Goal: Consume media (video, audio): Consume media (video, audio)

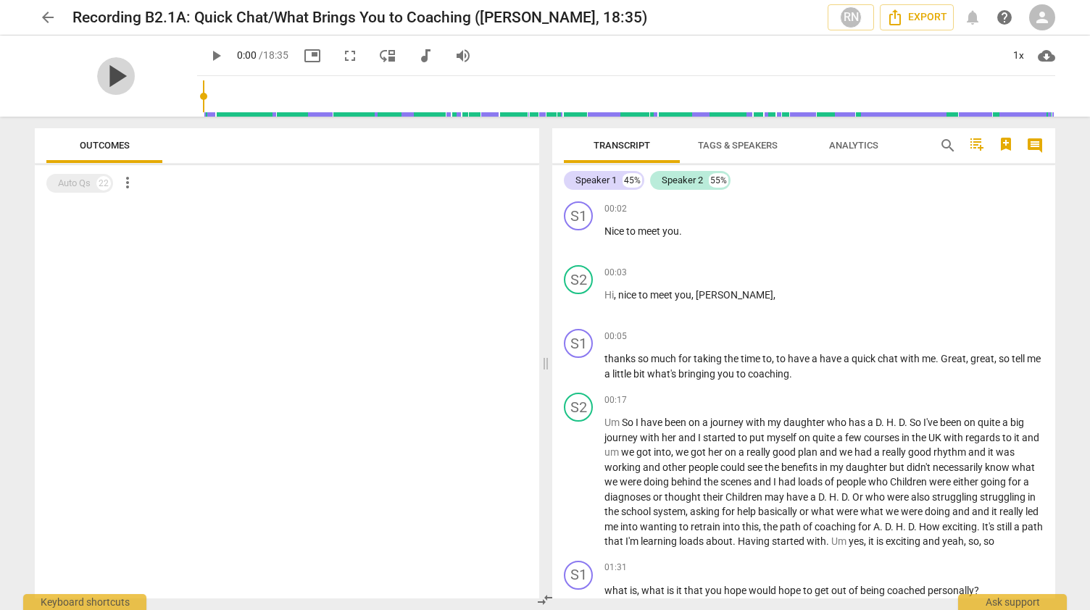
click at [114, 77] on span "play_arrow" at bounding box center [116, 76] width 38 height 38
click at [1023, 57] on div "1x" at bounding box center [1018, 55] width 28 height 23
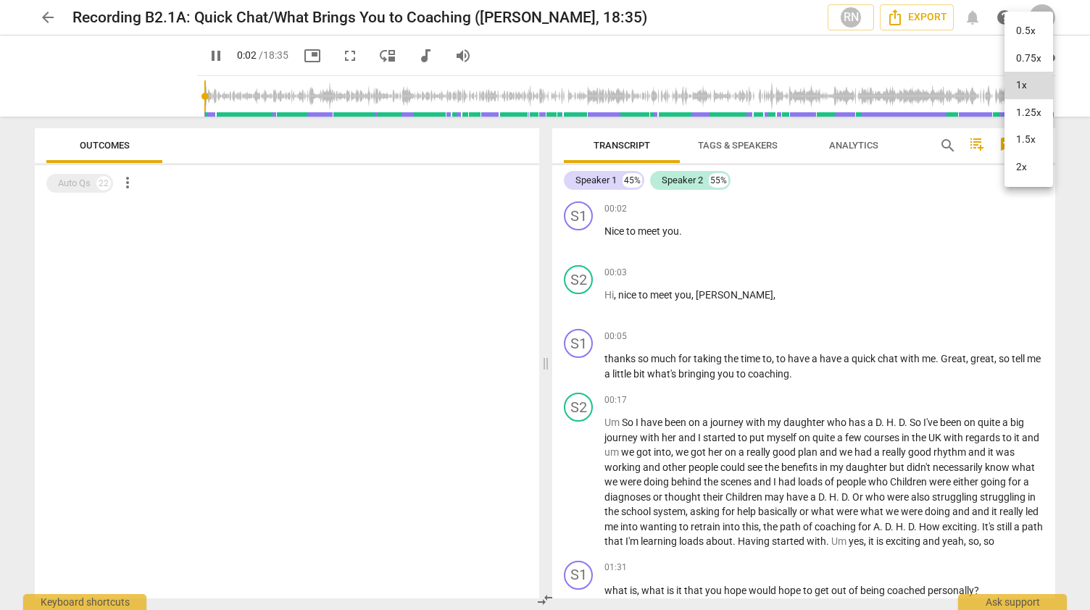
click at [1029, 112] on li "1.25x" at bounding box center [1028, 113] width 49 height 28
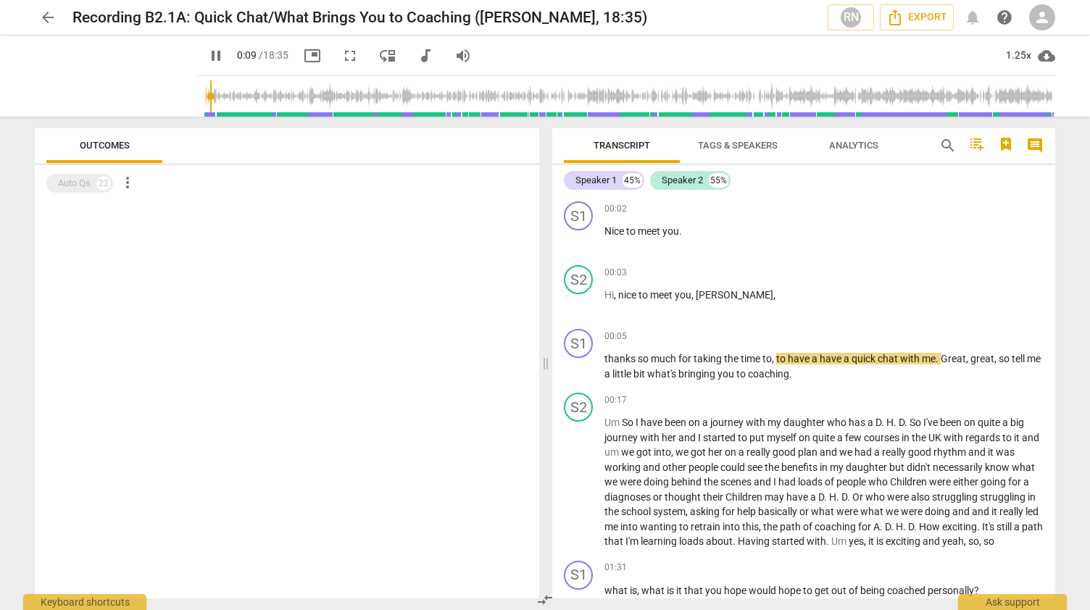
click at [299, 51] on span "picture_in_picture" at bounding box center [312, 55] width 26 height 17
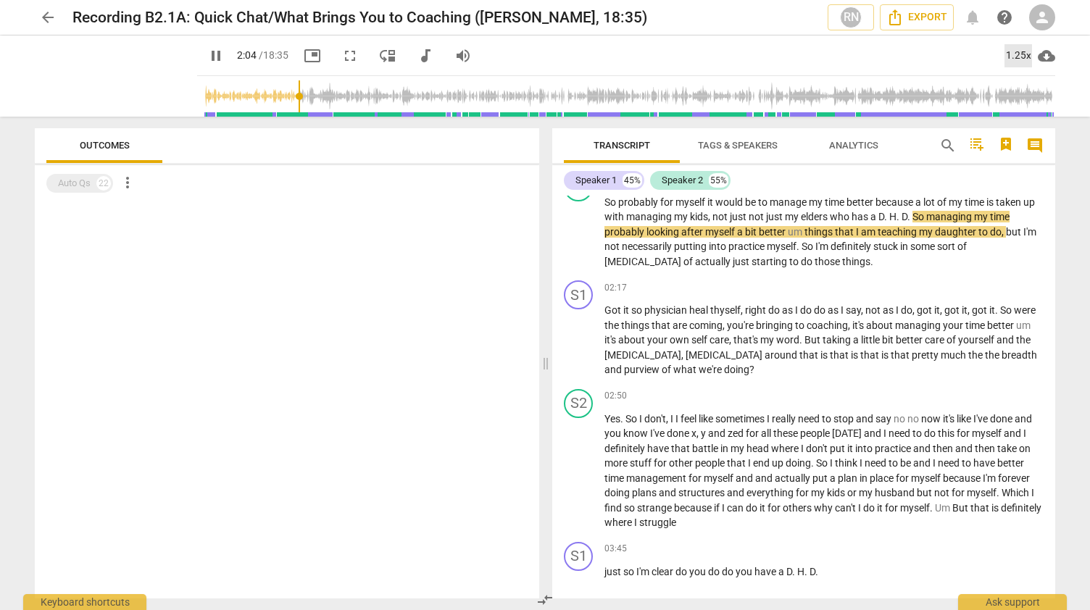
click at [1014, 54] on div "1.25x" at bounding box center [1018, 55] width 28 height 23
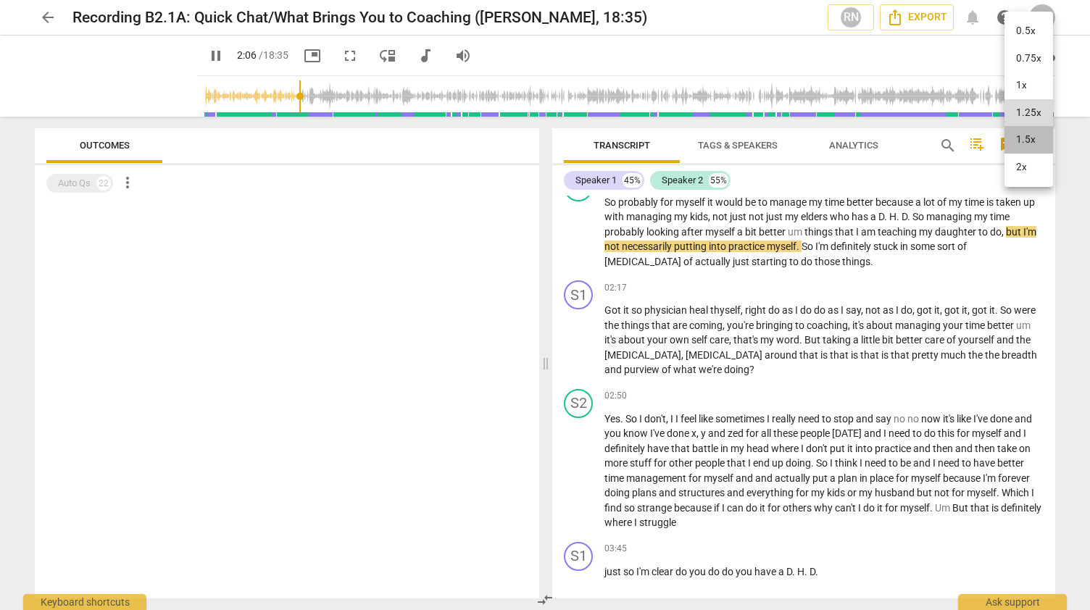
click at [1030, 143] on li "1.5x" at bounding box center [1028, 140] width 49 height 28
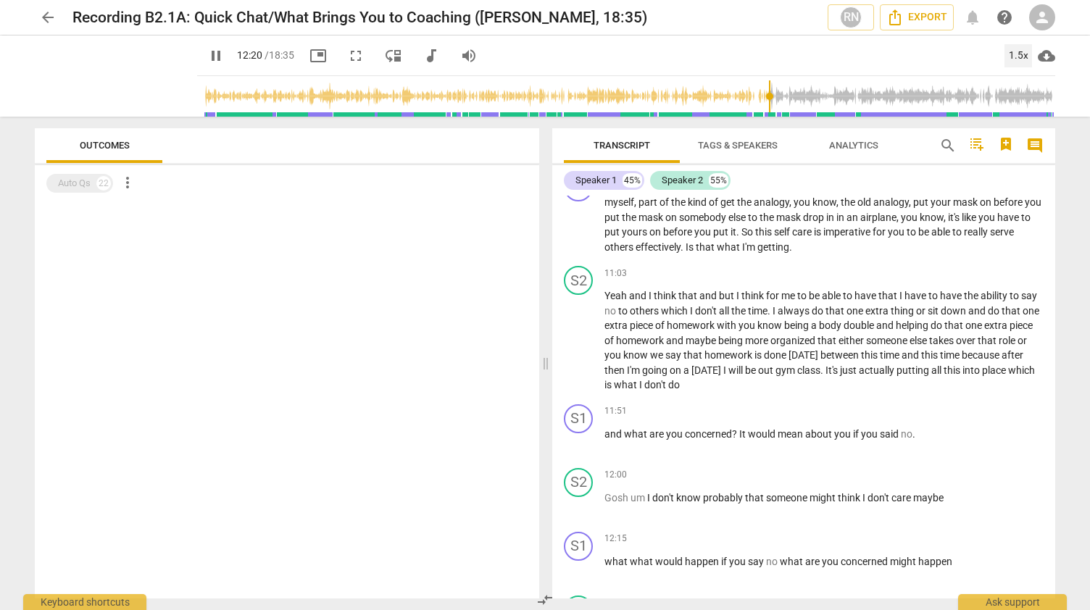
scroll to position [3022, 0]
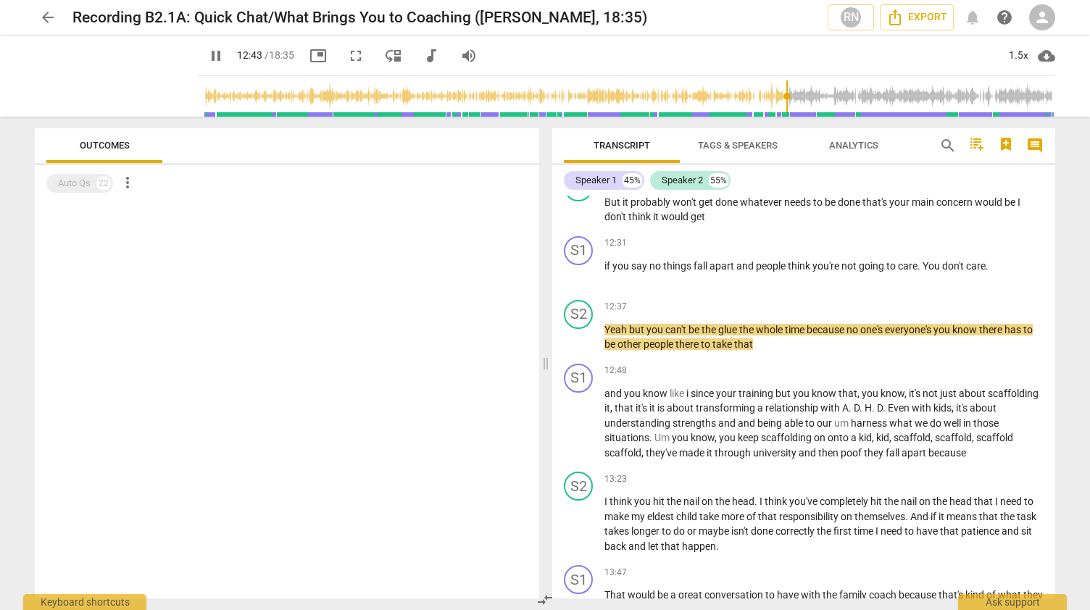
click at [753, 143] on span "Tags & Speakers" at bounding box center [738, 145] width 80 height 11
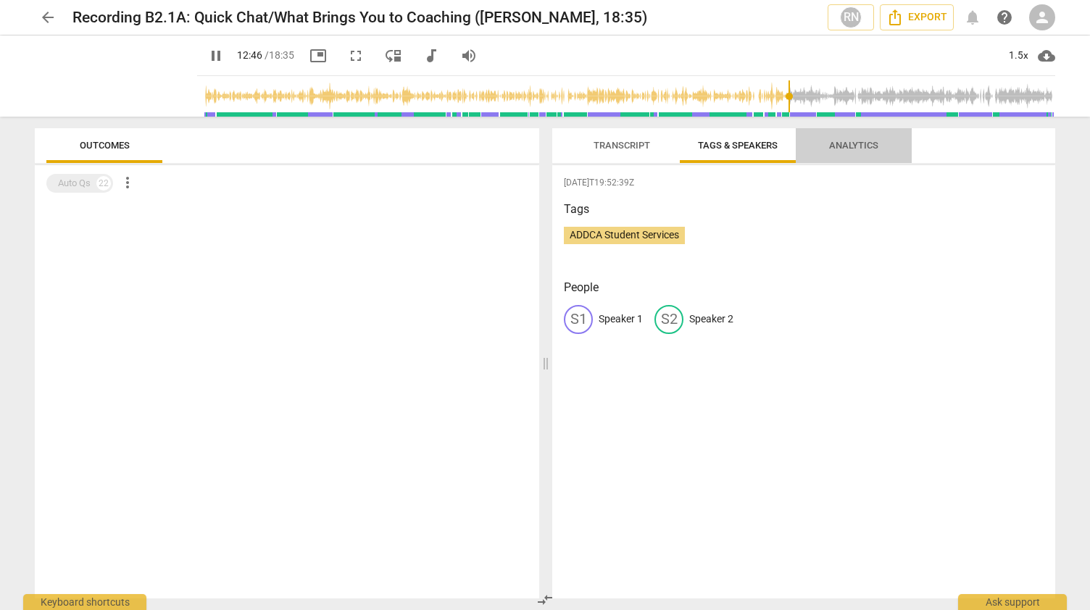
click at [835, 142] on span "Analytics" at bounding box center [853, 145] width 49 height 11
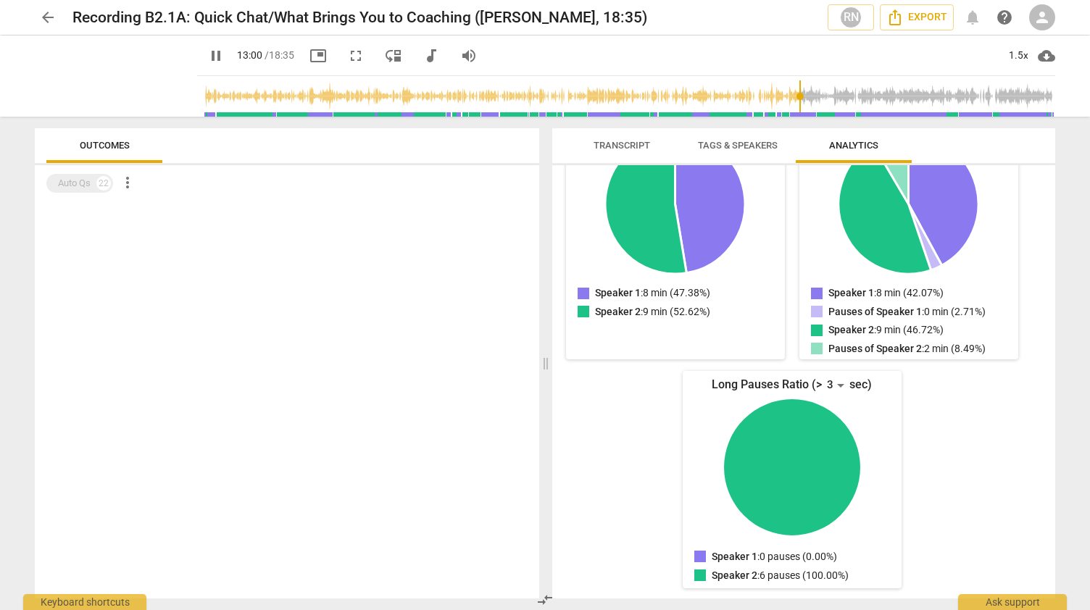
scroll to position [0, 0]
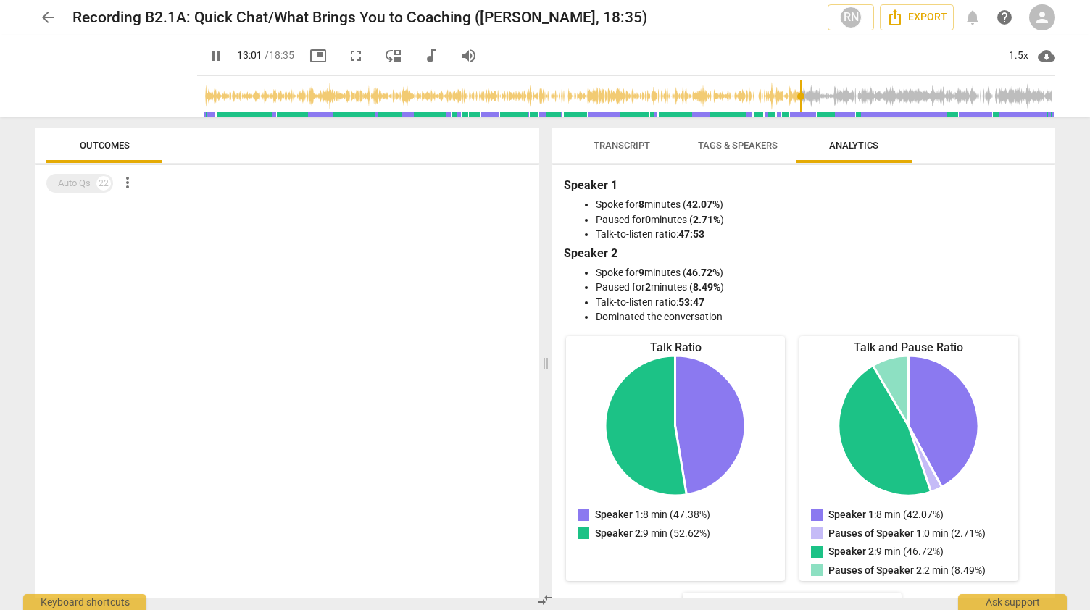
click at [603, 145] on span "Transcript" at bounding box center [621, 145] width 57 height 11
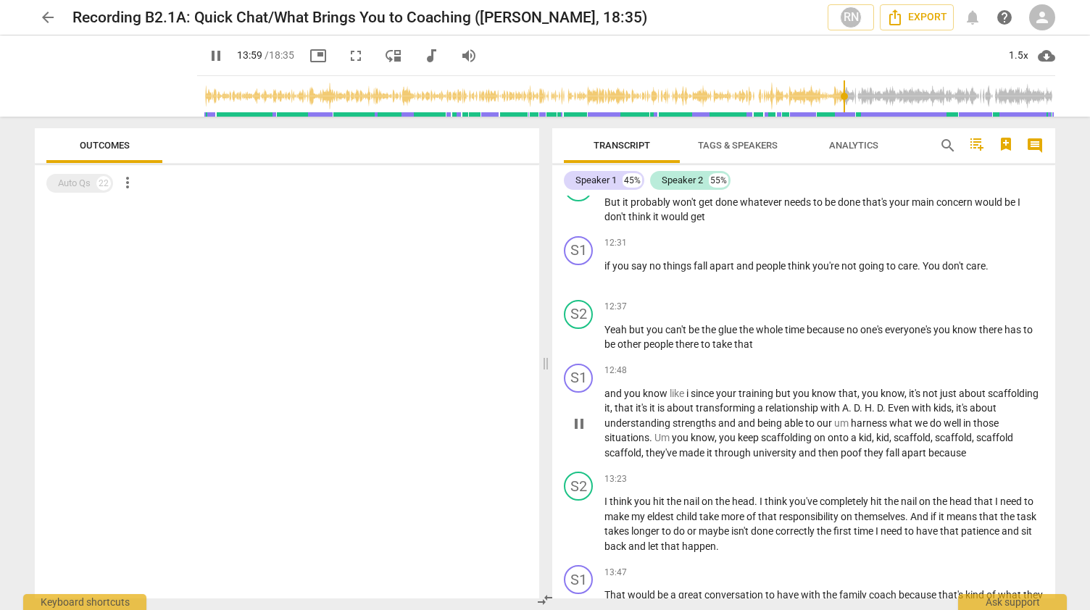
scroll to position [3430, 0]
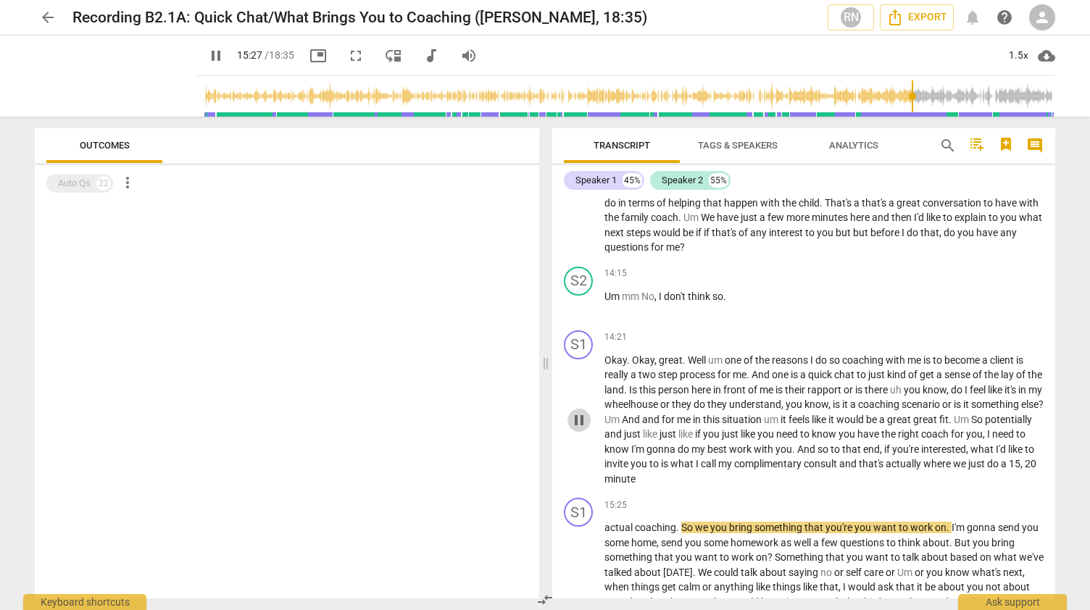
click at [568, 425] on span "pause" at bounding box center [578, 419] width 23 height 17
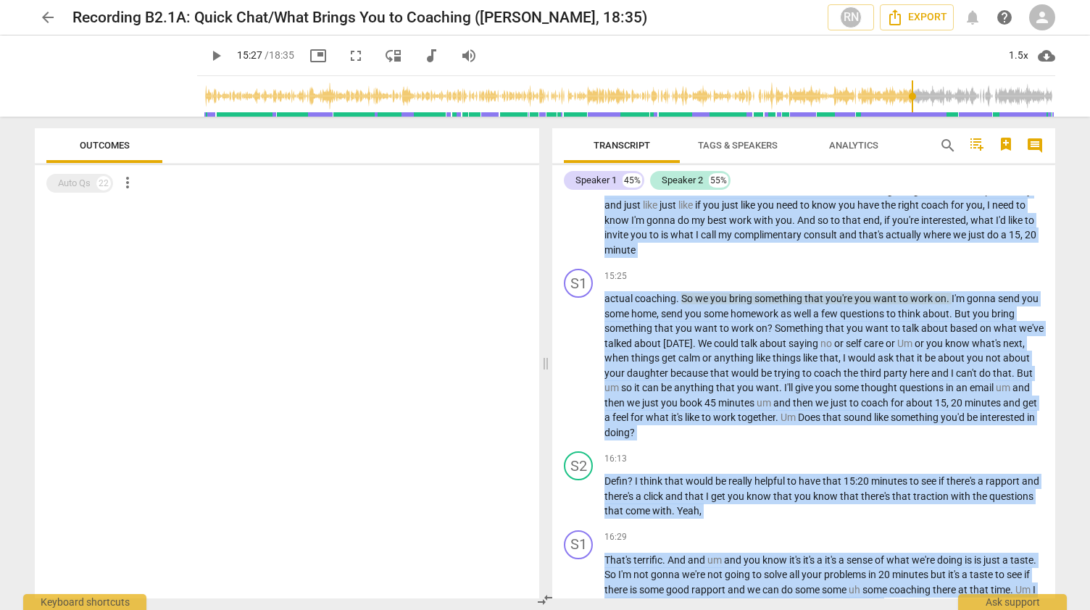
scroll to position [3825, 0]
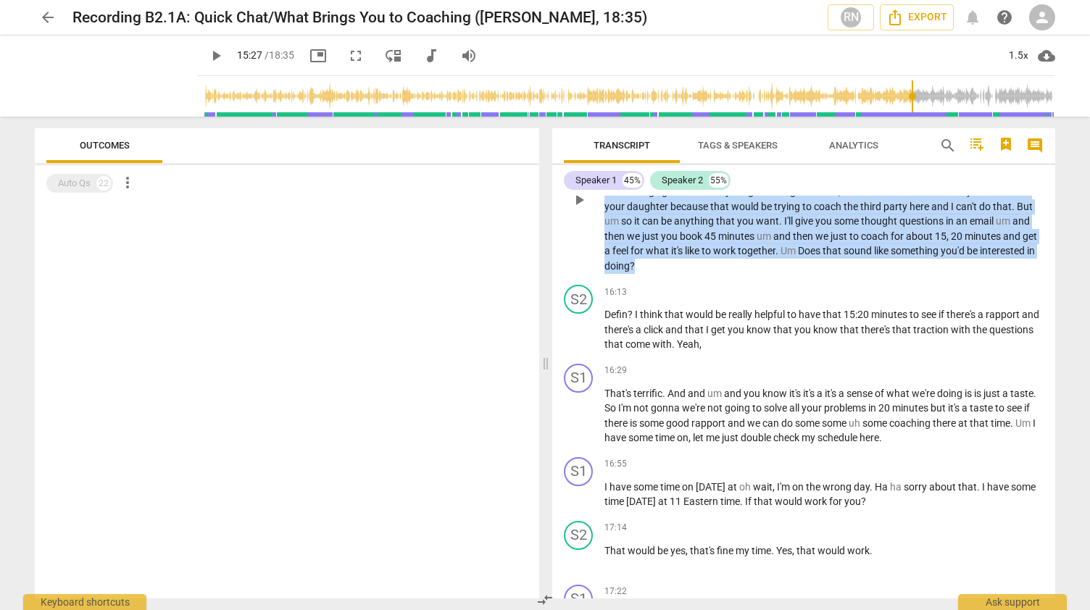
drag, startPoint x: 949, startPoint y: 359, endPoint x: 799, endPoint y: 274, distance: 172.6
click at [799, 274] on div "S1 play_arrow pause 00:02 keyboard_arrow_right Nice to meet you . S2 play_arrow…" at bounding box center [803, 397] width 503 height 403
copy div "become a client is really a two step process for me . And one is a quick chat t…"
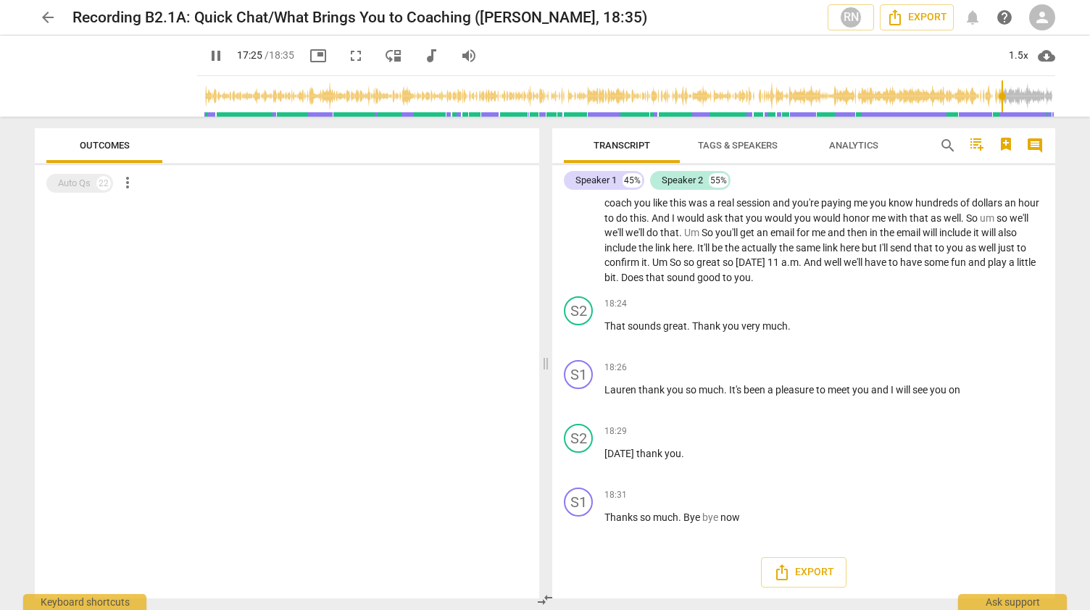
scroll to position [4208, 0]
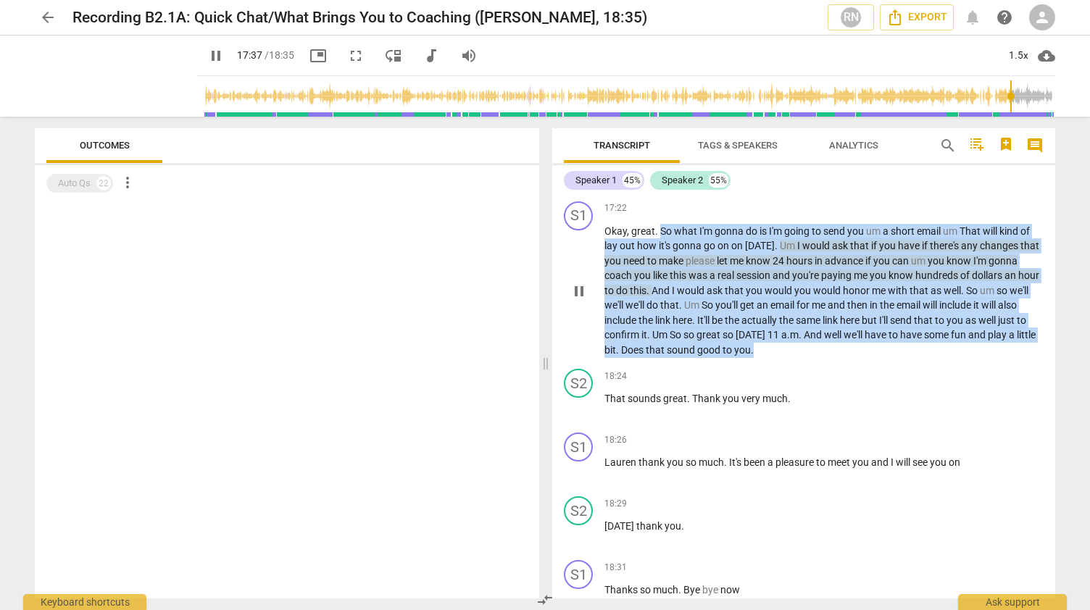
drag, startPoint x: 658, startPoint y: 228, endPoint x: 839, endPoint y: 359, distance: 223.6
click at [839, 359] on div "S1 play_arrow pause 17:22 keyboard_arrow_right Okay , great . So what I'm gonna…" at bounding box center [803, 280] width 503 height 168
copy p "So what I'm gonna do is I'm going to send you um a short email um That will kin…"
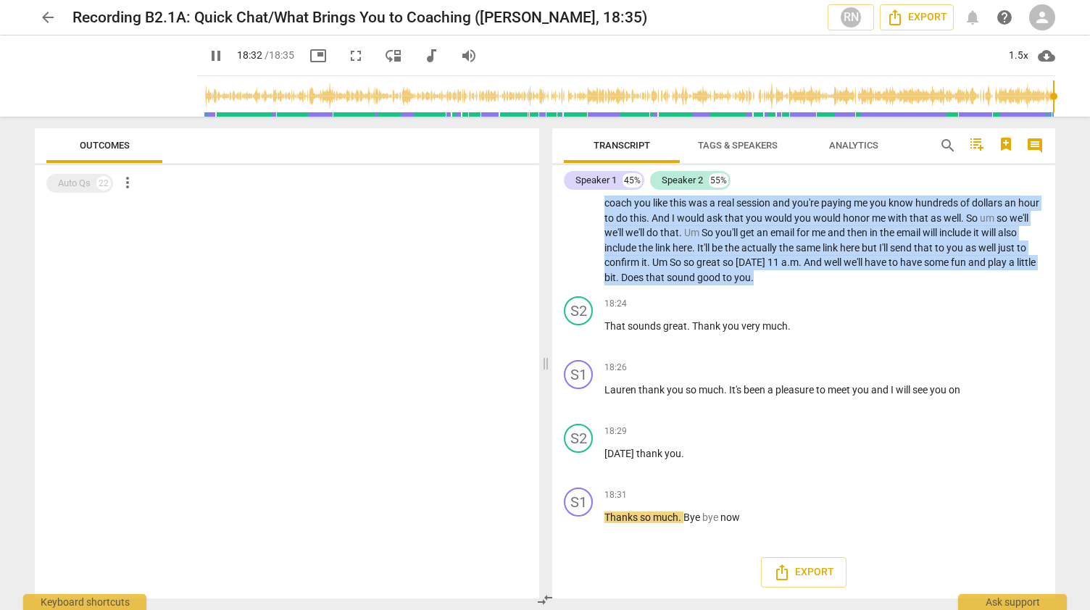
type input "1113"
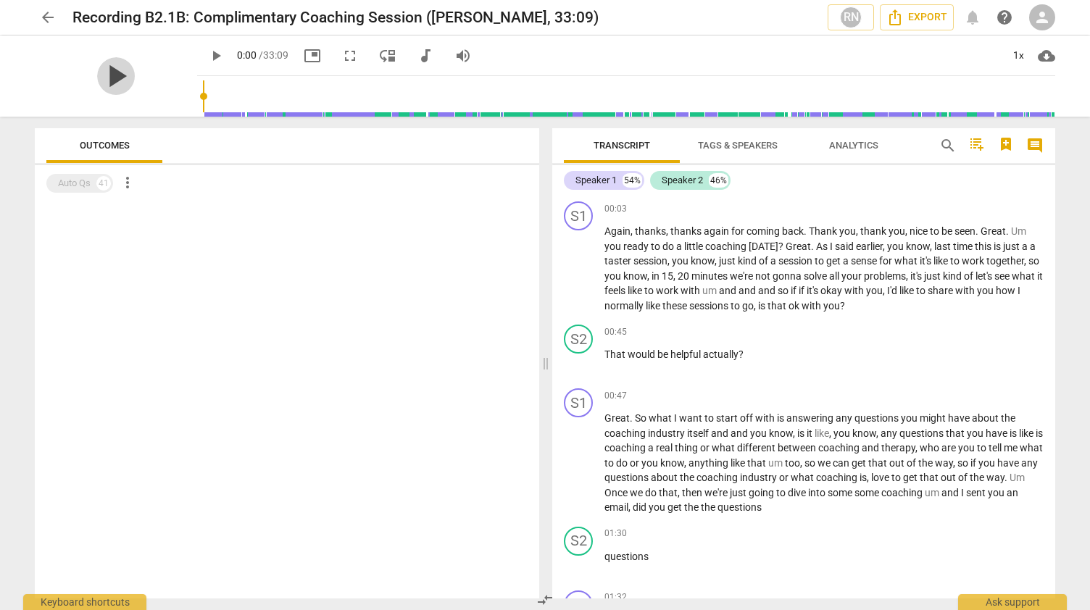
click at [104, 78] on span "play_arrow" at bounding box center [116, 76] width 38 height 38
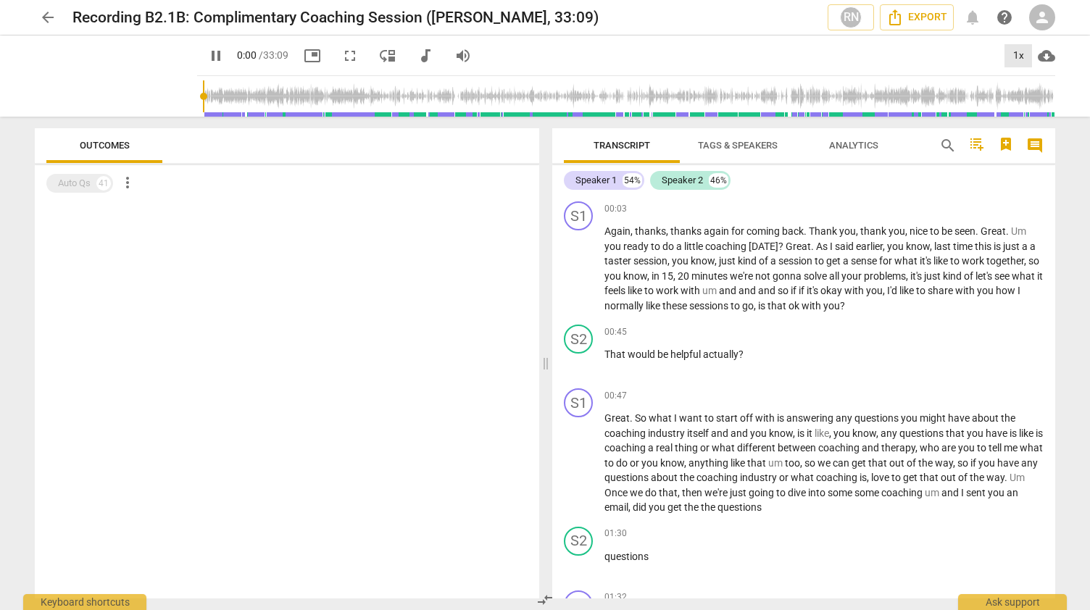
click at [1025, 59] on div "1x" at bounding box center [1018, 55] width 28 height 23
click at [1039, 144] on li "1.5x" at bounding box center [1028, 140] width 49 height 28
click at [341, 53] on span "fullscreen" at bounding box center [349, 55] width 17 height 17
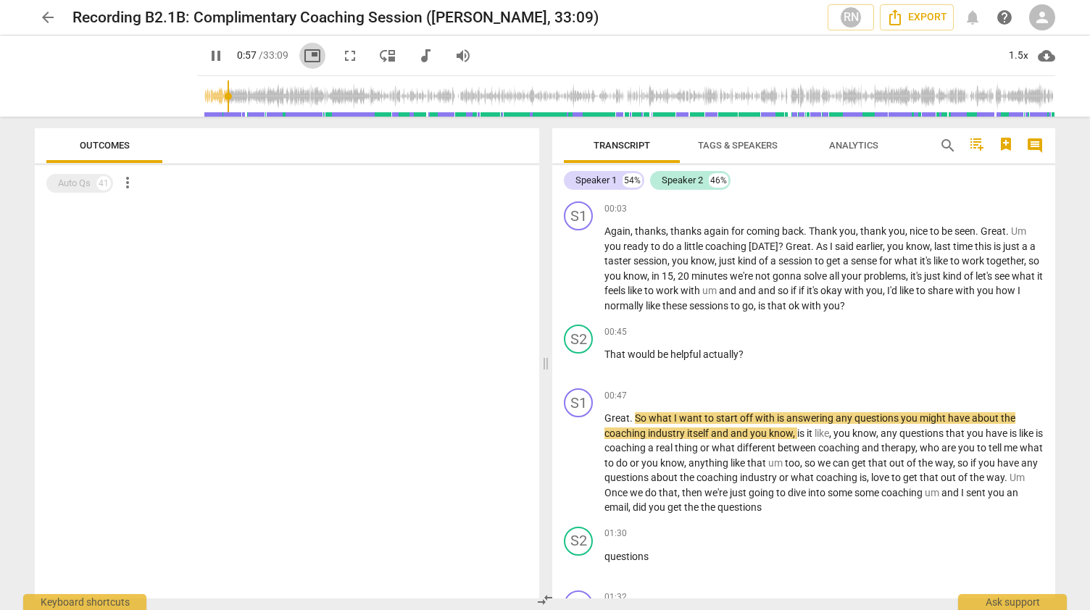
click at [304, 59] on span "picture_in_picture" at bounding box center [312, 55] width 17 height 17
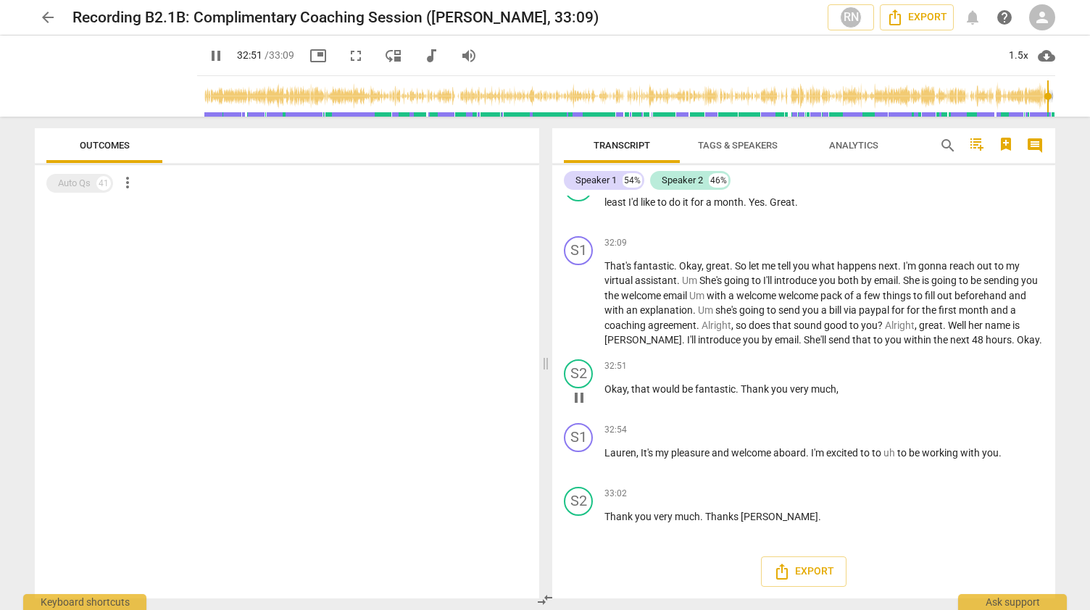
scroll to position [7535, 0]
type input "1989"
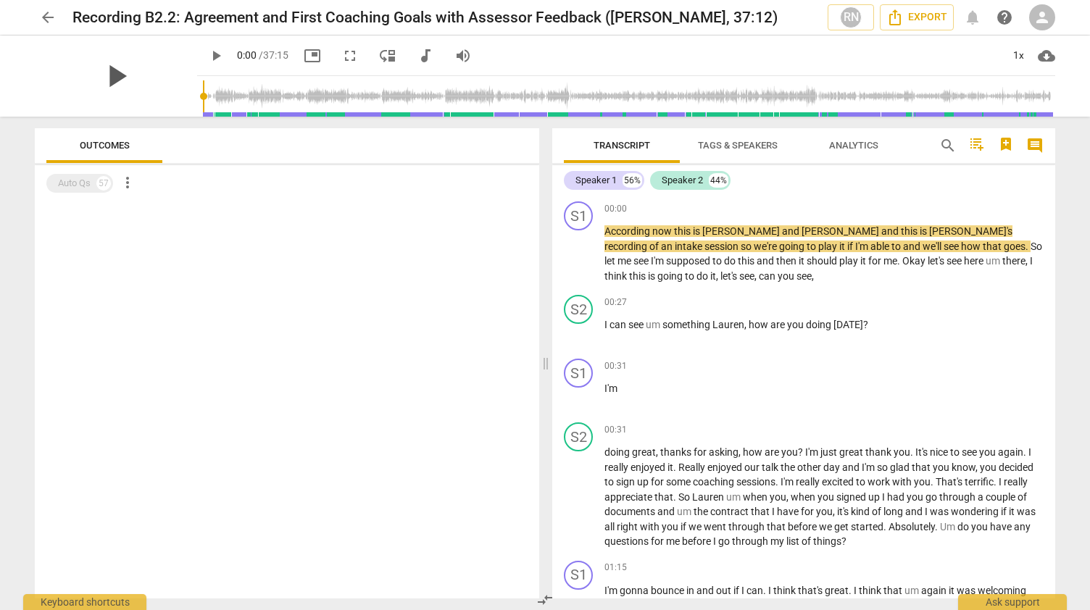
click at [111, 79] on span "play_arrow" at bounding box center [116, 76] width 38 height 38
click at [1021, 50] on div "1x" at bounding box center [1018, 55] width 28 height 23
click at [1033, 143] on li "1.5x" at bounding box center [1028, 140] width 49 height 28
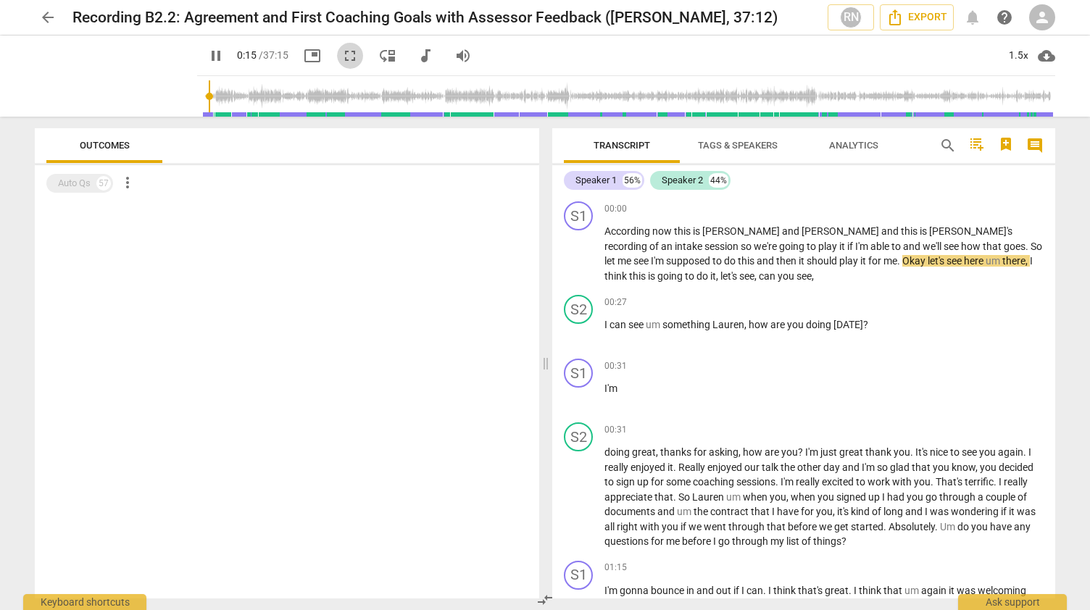
click at [341, 55] on span "fullscreen" at bounding box center [349, 55] width 17 height 17
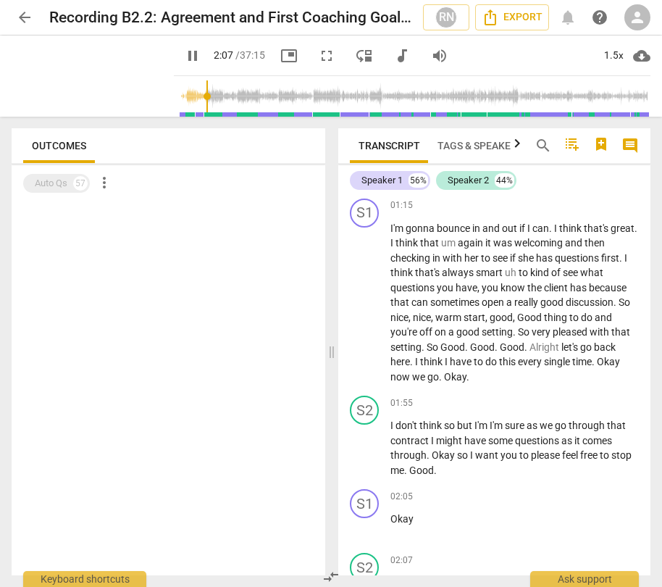
scroll to position [861, 0]
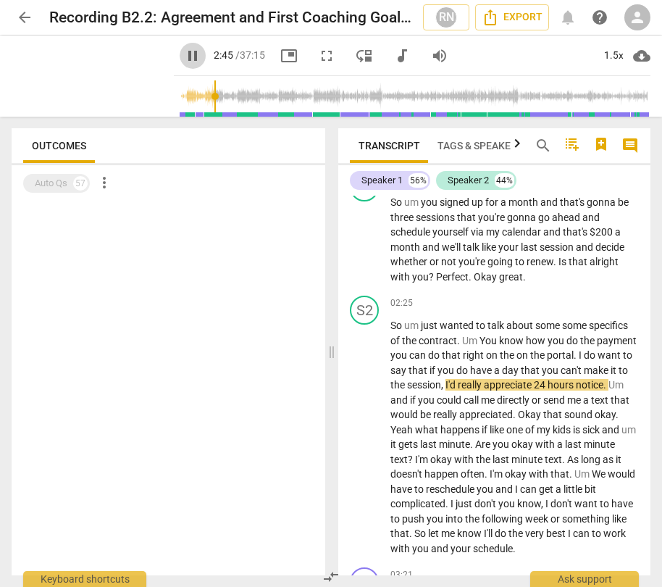
click at [184, 51] on span "pause" at bounding box center [192, 55] width 17 height 17
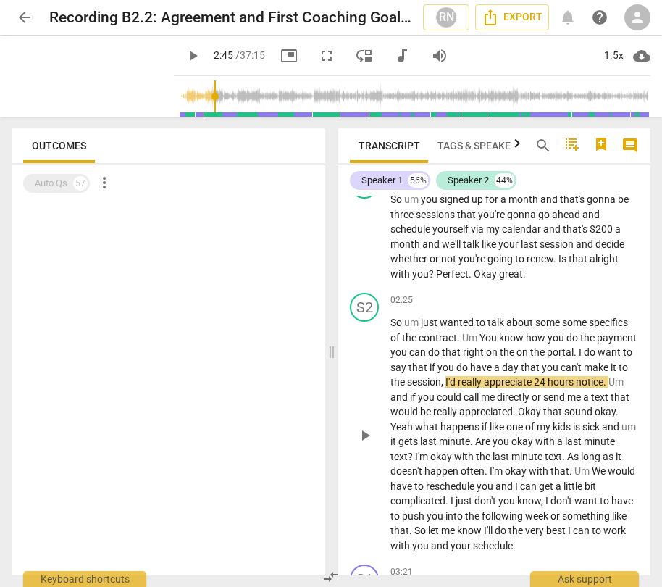
scroll to position [869, 0]
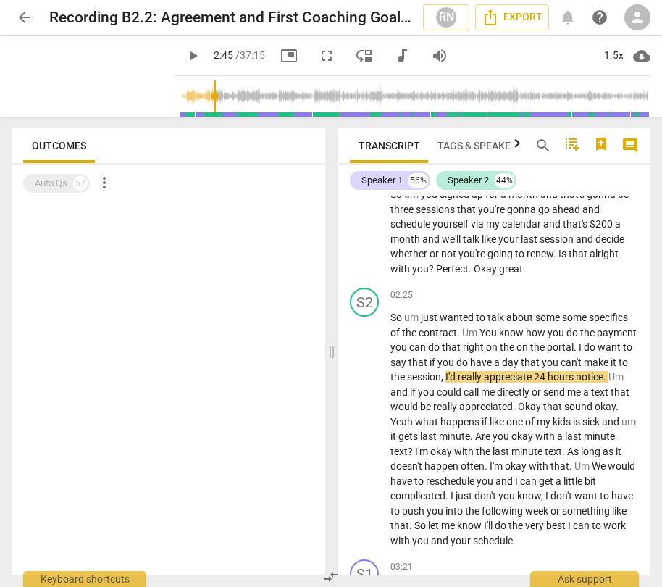
click at [184, 60] on span "play_arrow" at bounding box center [192, 55] width 17 height 17
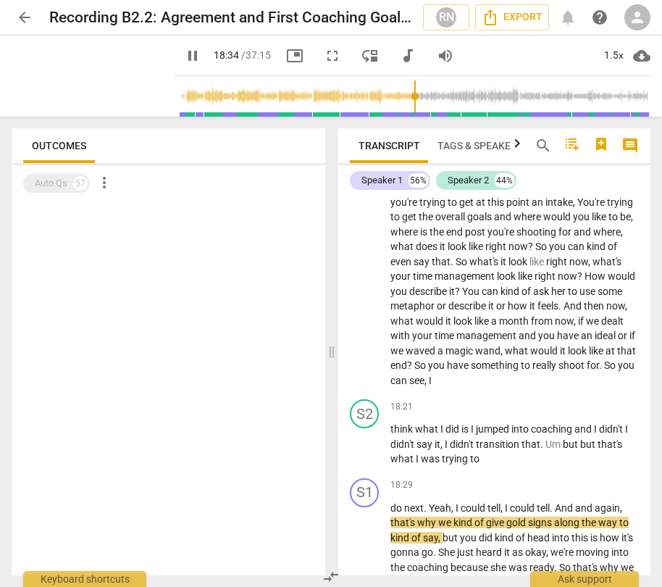
scroll to position [5875, 0]
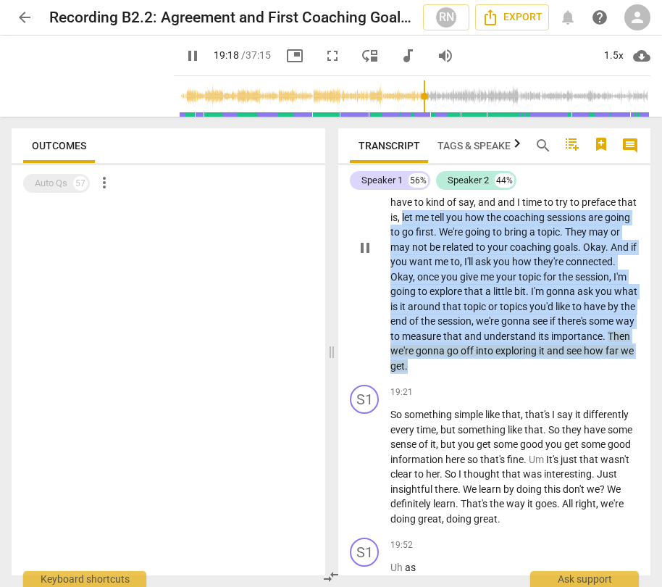
drag, startPoint x: 459, startPoint y: 276, endPoint x: 596, endPoint y: 428, distance: 204.2
click at [596, 374] on p "do next . Yeah , I could tell , I could tell . And and again , that's why we ki…" at bounding box center [514, 247] width 248 height 253
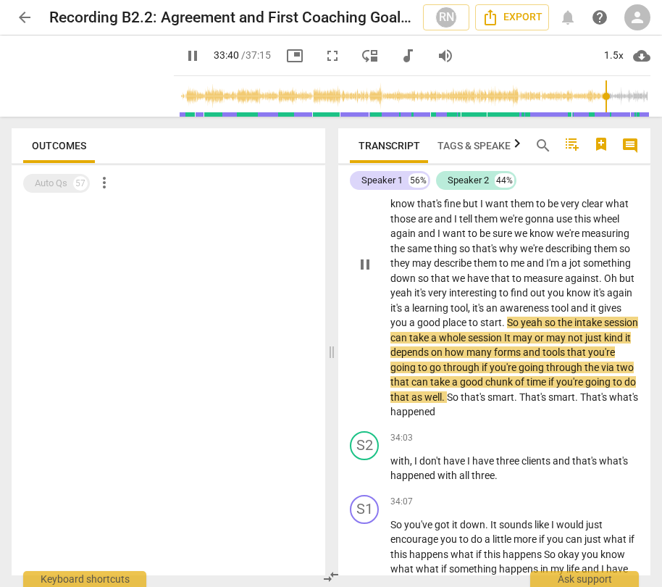
scroll to position [10429, 0]
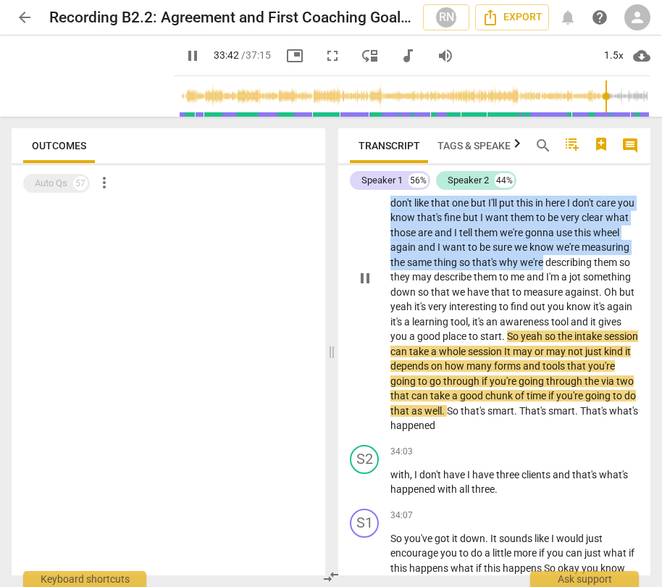
drag, startPoint x: 548, startPoint y: 300, endPoint x: 603, endPoint y: 394, distance: 109.5
click at [603, 394] on div "S1 play_arrow pause 00:00 keyboard_arrow_right According now this is Lori and B…" at bounding box center [494, 386] width 312 height 380
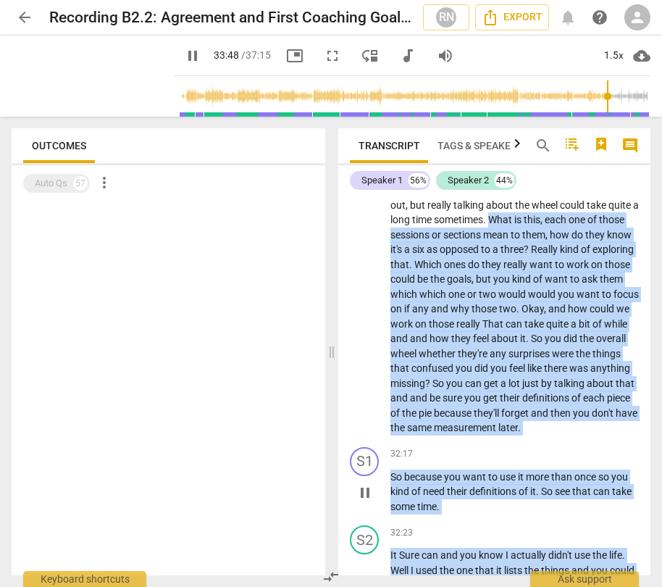
scroll to position [9995, 0]
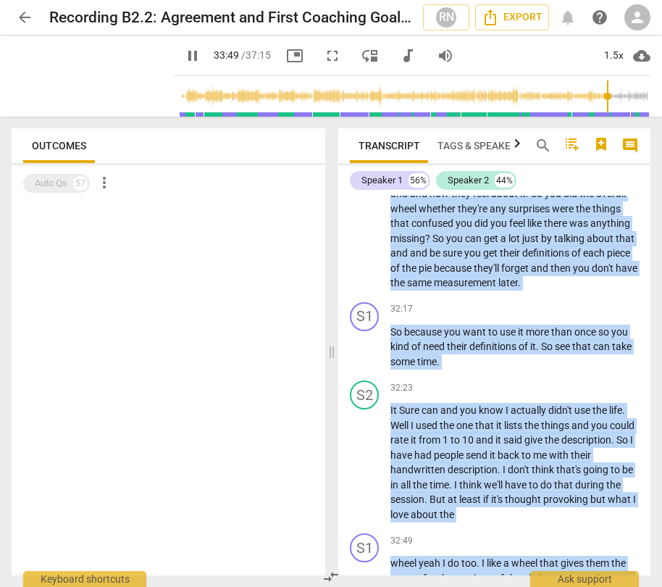
click at [567, 296] on div "S1 play_arrow pause 31:09 keyboard_arrow_right know how to do that ? You don't …" at bounding box center [494, 130] width 312 height 331
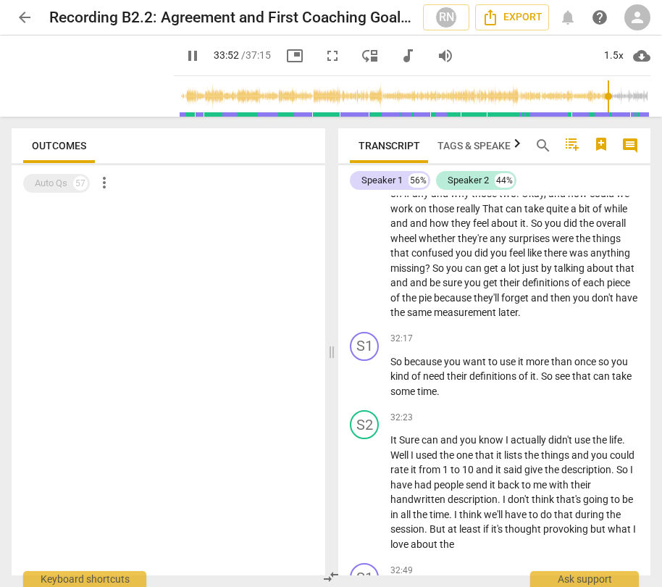
scroll to position [9922, 0]
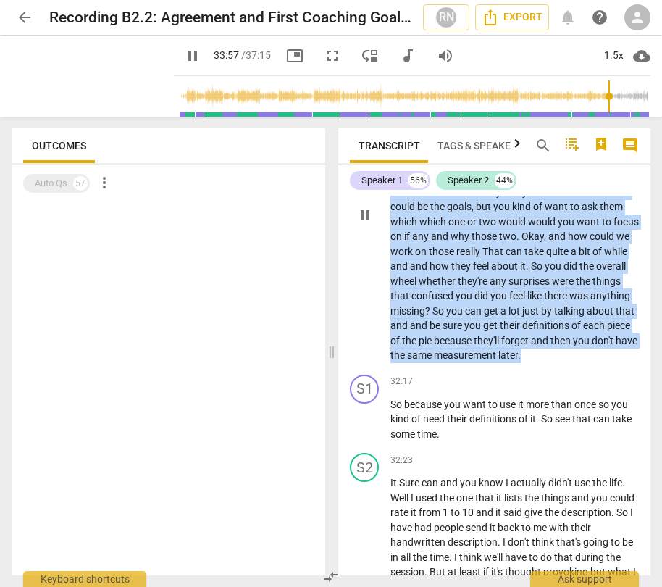
drag, startPoint x: 546, startPoint y: 266, endPoint x: 506, endPoint y: 493, distance: 230.1
click at [506, 363] on p "know how to do that ? You don't already know . Usually in an intake session it …" at bounding box center [514, 214] width 248 height 297
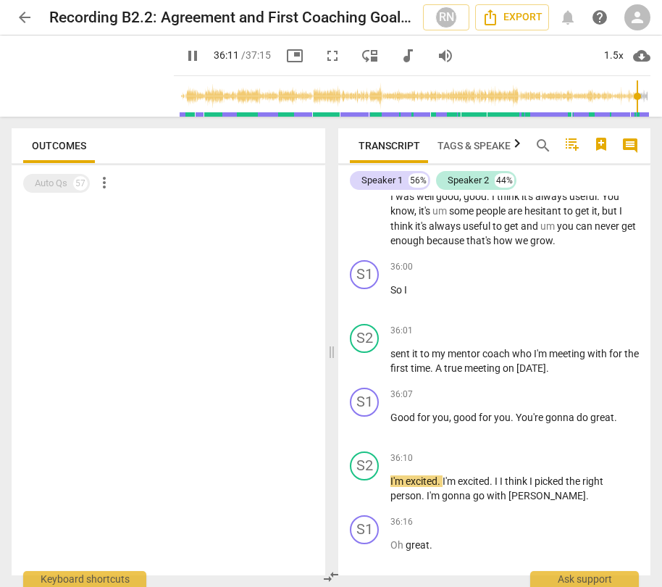
scroll to position [11701, 0]
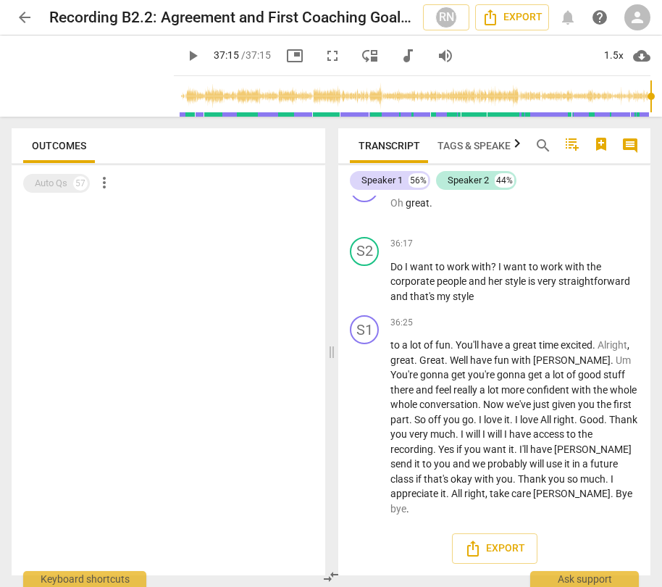
type input "2235"
